Goal: Transaction & Acquisition: Purchase product/service

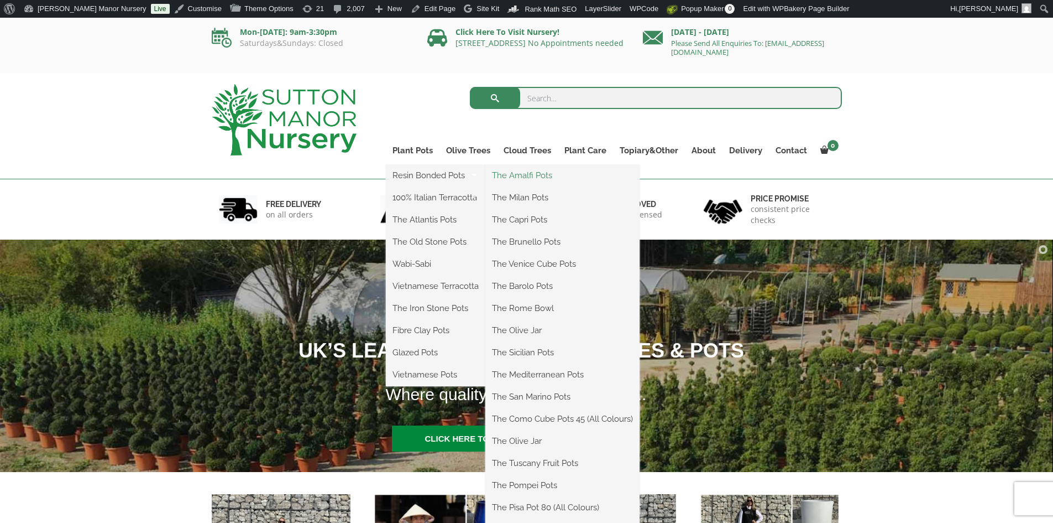
click at [555, 171] on link "The Amalfi Pots" at bounding box center [562, 175] width 154 height 17
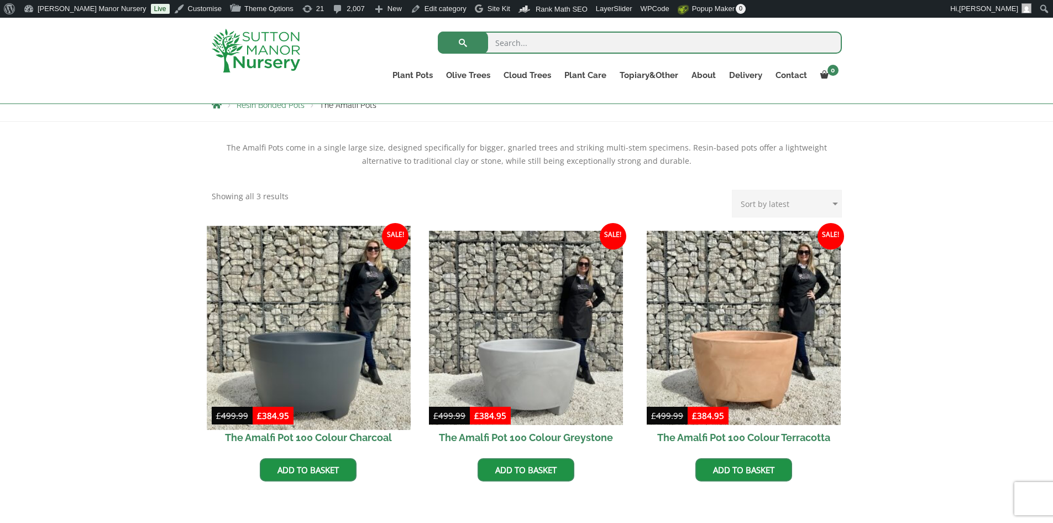
scroll to position [221, 0]
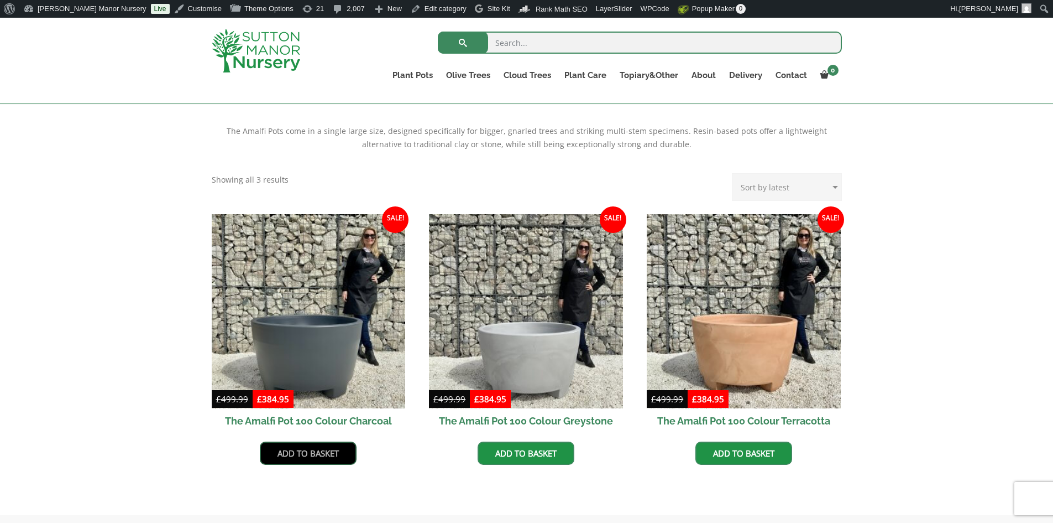
click at [324, 445] on link "Add to basket" at bounding box center [308, 452] width 97 height 23
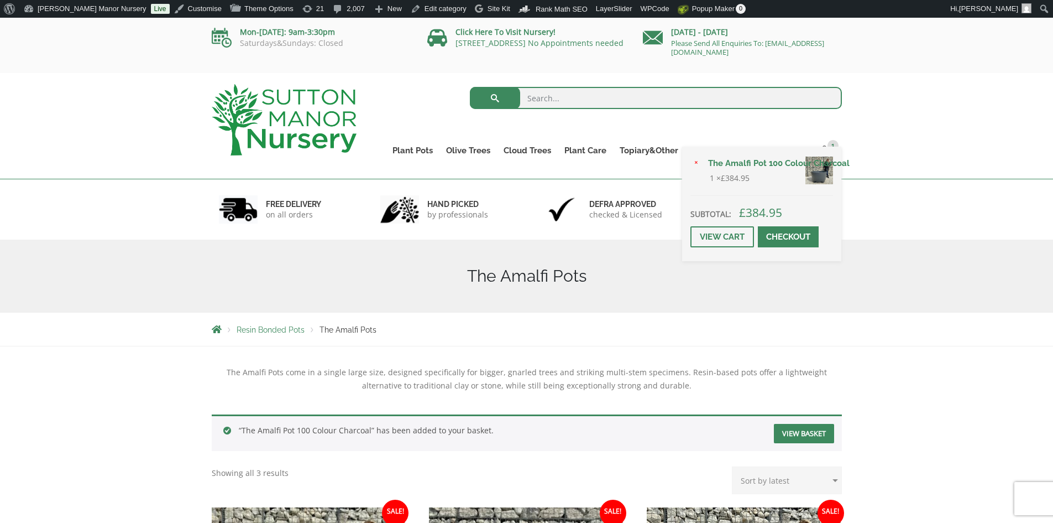
click at [777, 229] on link "Checkout" at bounding box center [788, 236] width 61 height 21
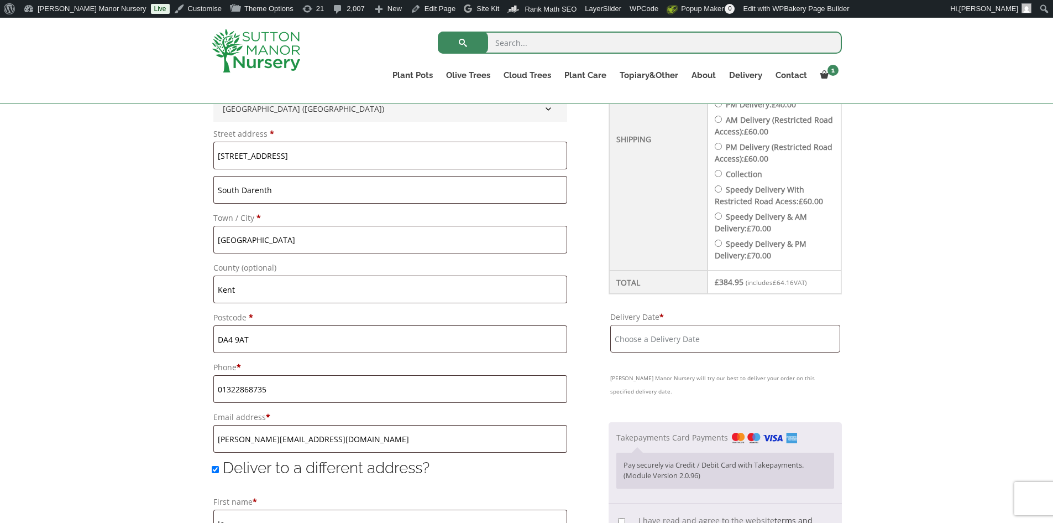
scroll to position [533, 0]
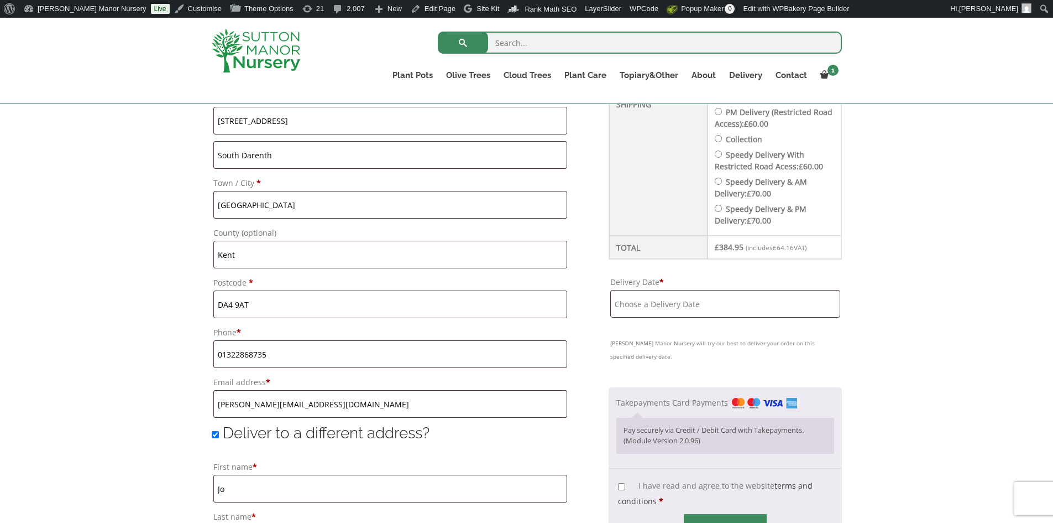
click at [765, 295] on input "Delivery Date *" at bounding box center [725, 304] width 230 height 28
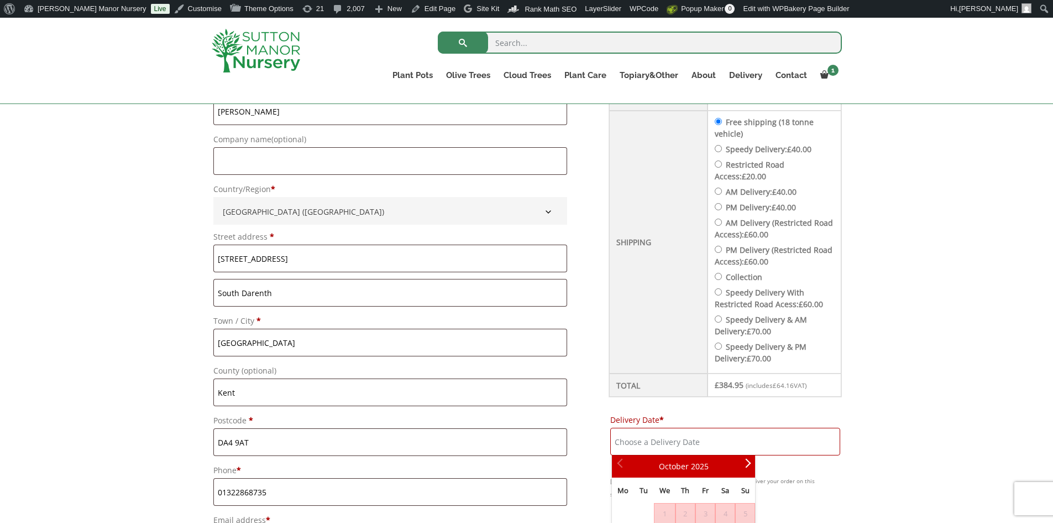
scroll to position [367, 0]
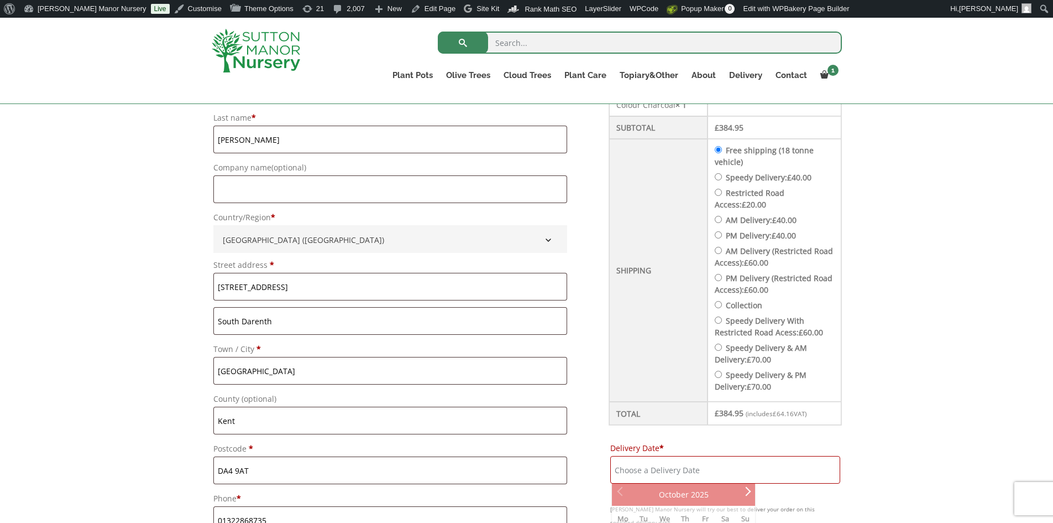
click at [751, 181] on label "Speedy Delivery: £ 40.00" at bounding box center [769, 177] width 86 height 11
click at [722, 180] on input "Speedy Delivery: £ 40.00" at bounding box center [718, 176] width 7 height 7
radio input "true"
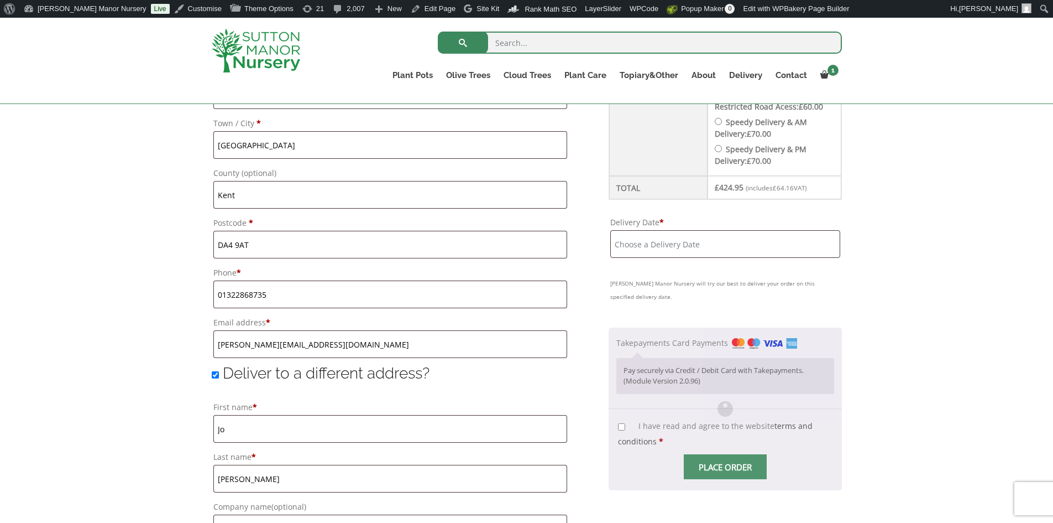
scroll to position [644, 0]
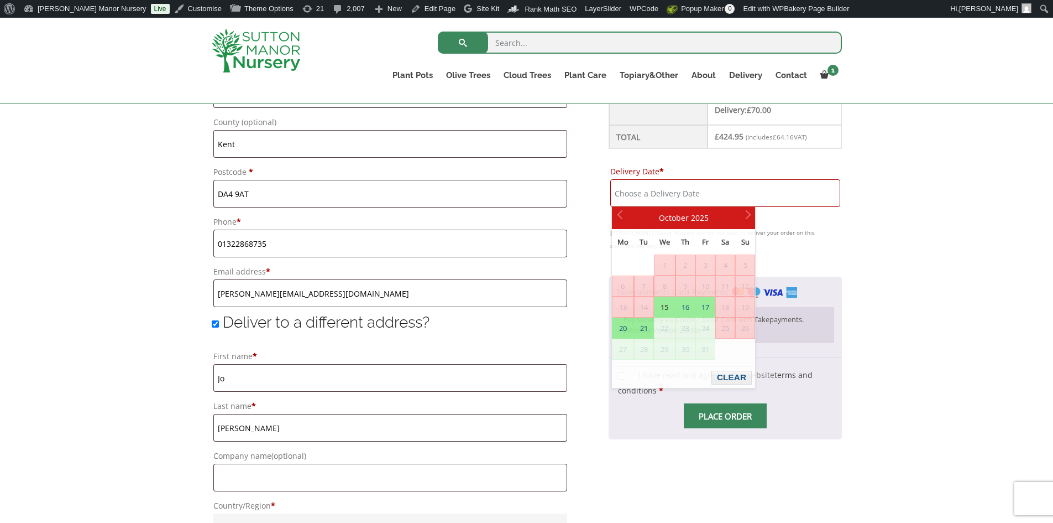
click at [751, 181] on input "Delivery Date *" at bounding box center [725, 193] width 230 height 28
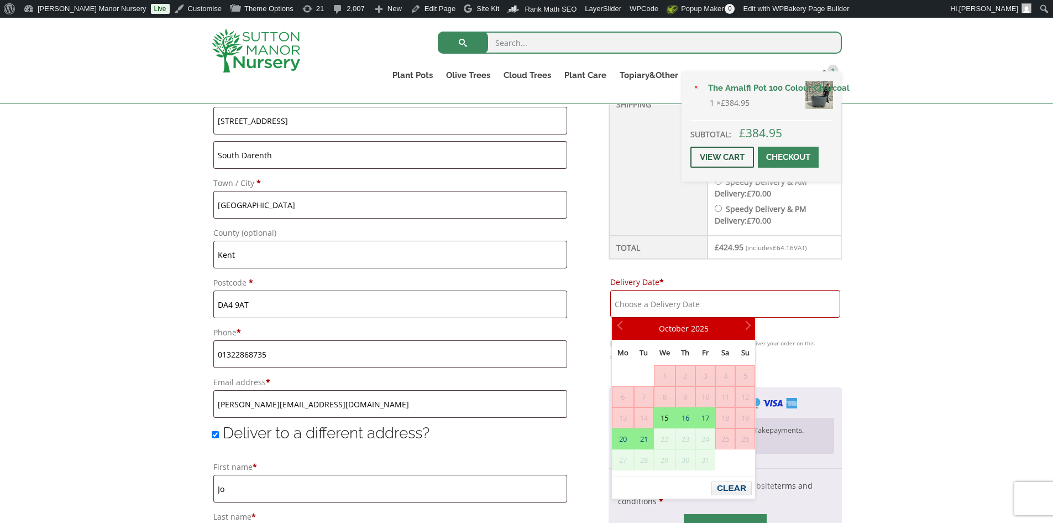
click at [736, 156] on link "View cart" at bounding box center [723, 157] width 64 height 21
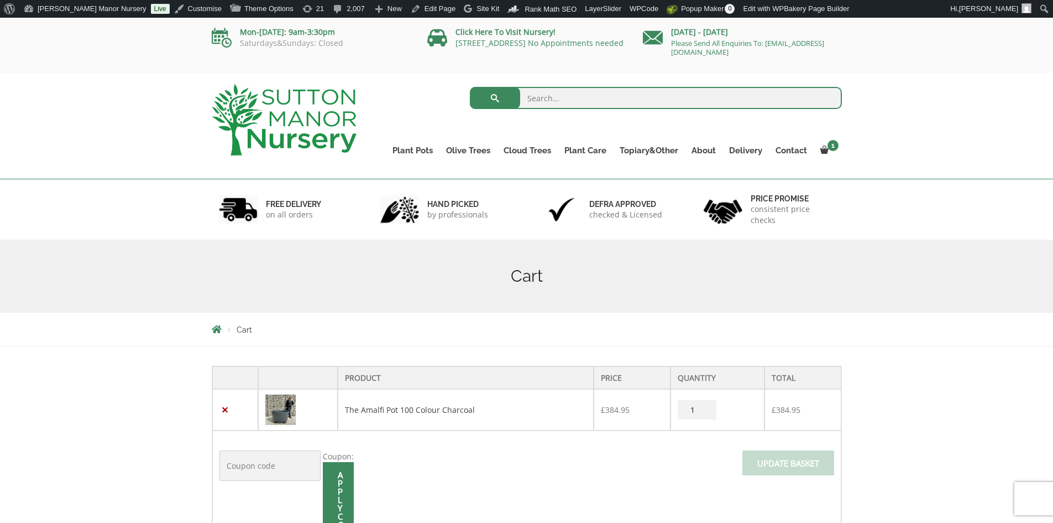
click at [220, 404] on td "×" at bounding box center [235, 409] width 46 height 41
click at [224, 407] on link "×" at bounding box center [226, 410] width 12 height 12
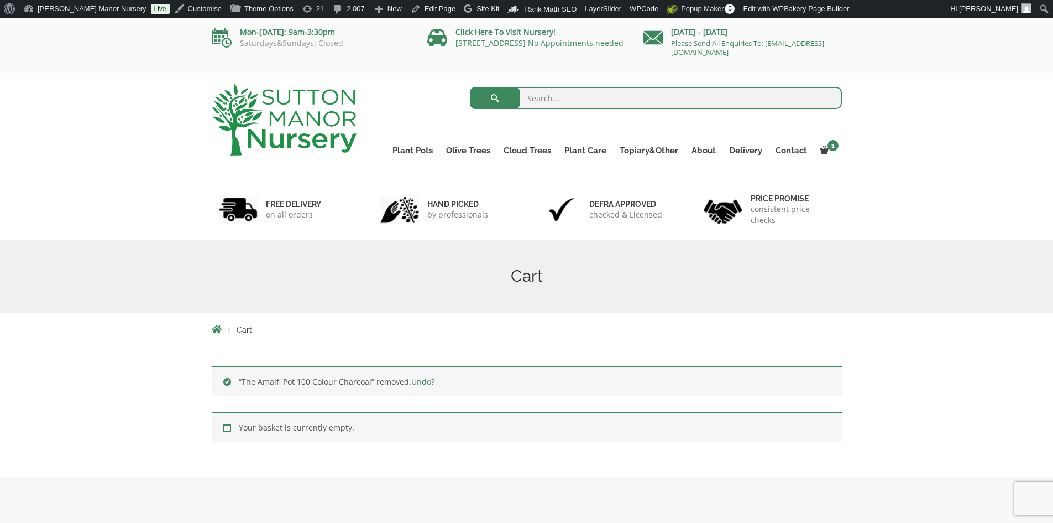
click at [273, 125] on img at bounding box center [284, 119] width 145 height 71
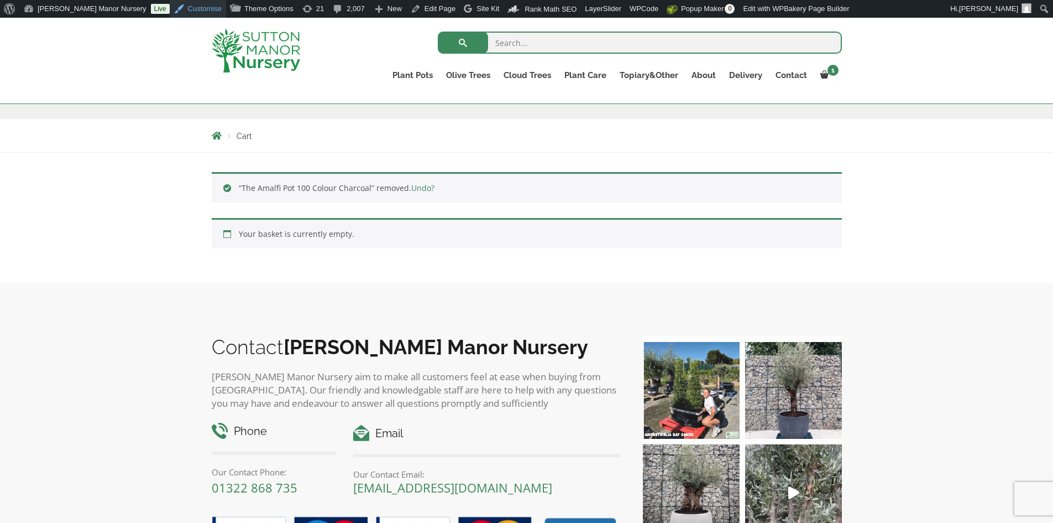
scroll to position [277, 0]
